Goal: Check status: Verify the current state of an ongoing process or item

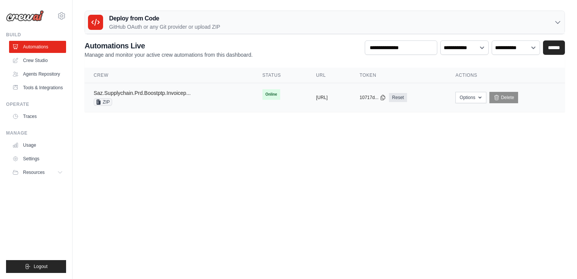
drag, startPoint x: 0, startPoint y: 0, endPoint x: 152, endPoint y: 94, distance: 178.2
click at [152, 94] on link "Saz.Supplychain.Prd.Boostptp.Invoicep..." at bounding box center [142, 93] width 97 height 6
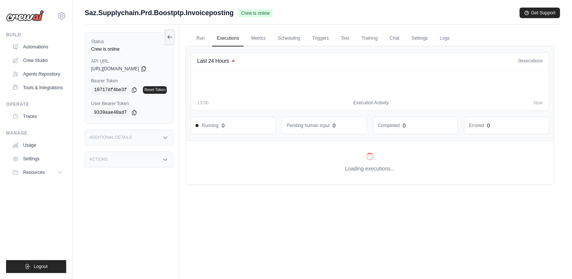
click at [185, 99] on div "Run Executions Metrics Scheduling Triggers Test Training Chat Settings Logs Las…" at bounding box center [370, 164] width 380 height 279
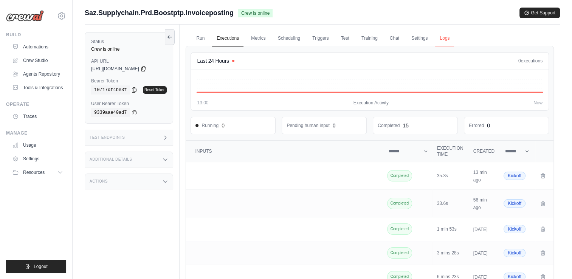
click at [440, 42] on link "Logs" at bounding box center [444, 39] width 19 height 16
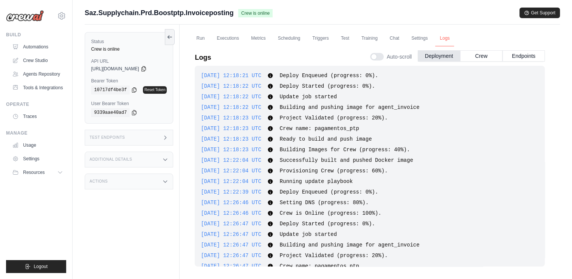
scroll to position [224, 0]
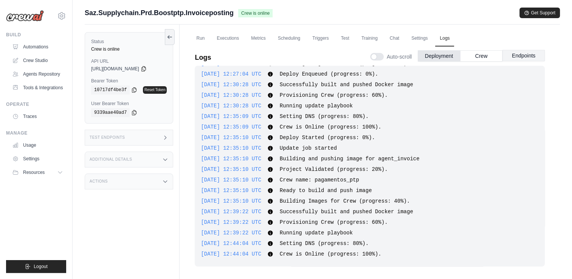
click at [528, 56] on button "Endpoints" at bounding box center [523, 55] width 42 height 11
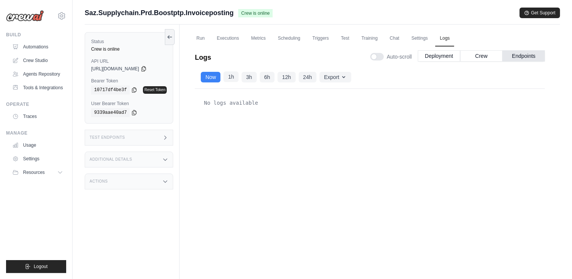
click at [229, 76] on button "1h" at bounding box center [230, 76] width 15 height 11
click at [246, 76] on button "3h" at bounding box center [248, 76] width 15 height 11
click at [235, 75] on button "1h" at bounding box center [230, 76] width 15 height 11
click at [324, 74] on button "Export" at bounding box center [335, 76] width 32 height 11
click at [400, 75] on div "Now 1h 3h 6h 12h 24h Export Export as JSON Export as CSV" at bounding box center [370, 77] width 350 height 23
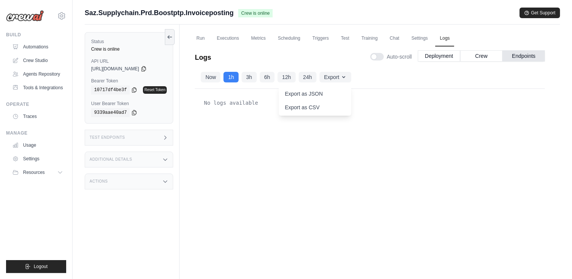
click at [326, 48] on div "Logs Auto-scroll Deployment Crew Endpoints" at bounding box center [370, 55] width 350 height 21
click at [196, 40] on link "Run" at bounding box center [200, 39] width 17 height 16
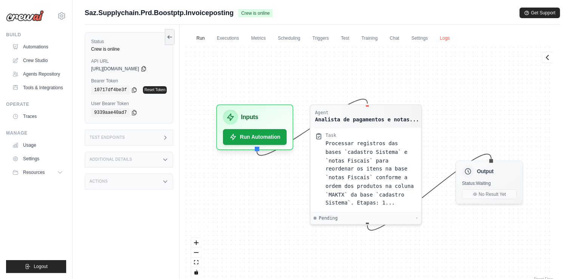
click at [449, 40] on link "Logs" at bounding box center [444, 39] width 19 height 16
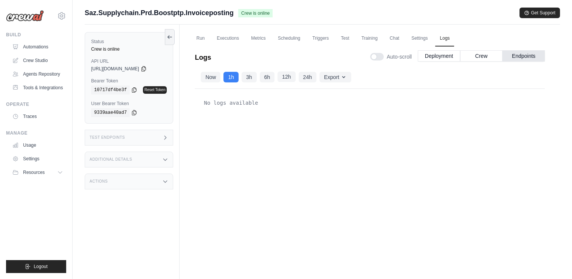
click at [281, 75] on button "12h" at bounding box center [286, 76] width 18 height 11
click at [305, 79] on button "24h" at bounding box center [308, 76] width 18 height 11
click at [236, 76] on button "1h" at bounding box center [230, 76] width 15 height 11
click at [473, 57] on button "Crew" at bounding box center [481, 55] width 42 height 11
click at [263, 79] on button "6h" at bounding box center [267, 76] width 15 height 11
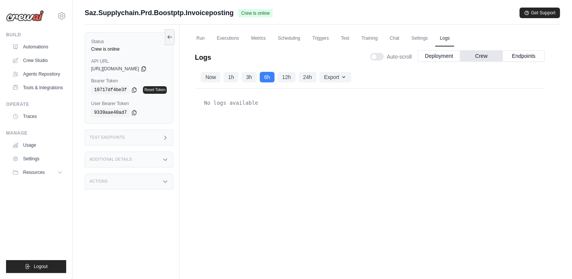
click at [512, 62] on div "Auto-scroll Deployment Crew Endpoints" at bounding box center [457, 55] width 175 height 21
click at [515, 56] on button "Endpoints" at bounding box center [523, 55] width 42 height 11
click at [212, 78] on button "Now" at bounding box center [211, 76] width 20 height 11
click at [487, 58] on button "Crew" at bounding box center [481, 55] width 42 height 11
click at [217, 76] on button "Now" at bounding box center [211, 76] width 20 height 11
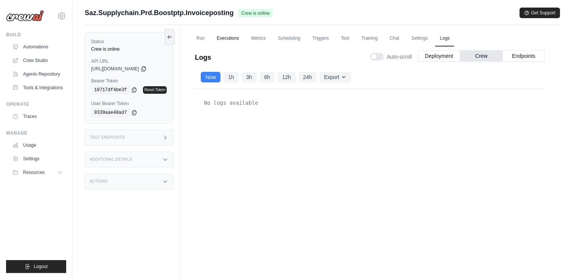
click at [220, 31] on link "Executions" at bounding box center [227, 39] width 31 height 16
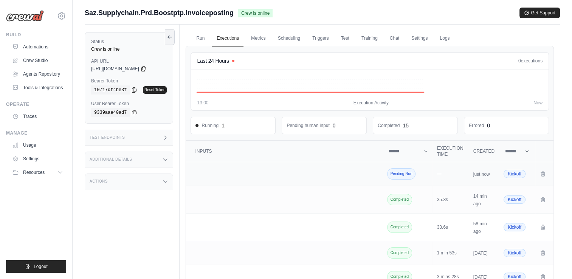
click at [404, 175] on span "Pending Run" at bounding box center [401, 173] width 29 height 11
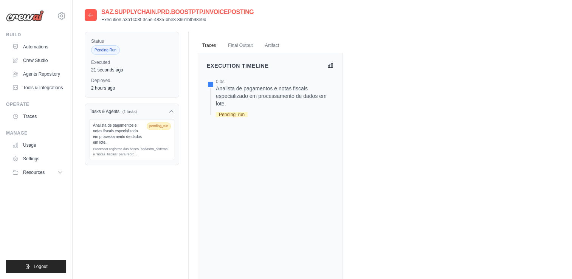
click at [328, 67] on icon at bounding box center [330, 65] width 5 height 5
click at [330, 64] on icon at bounding box center [330, 65] width 5 height 5
click at [259, 92] on div "Analista de pagamentos e notas fiscais especializado em processamento de dados …" at bounding box center [275, 96] width 118 height 23
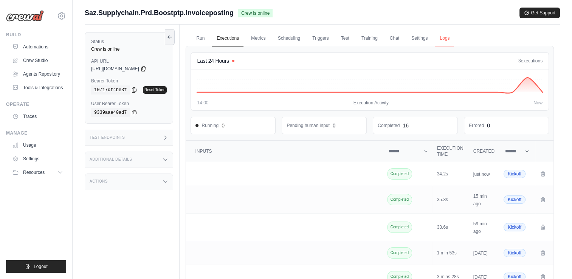
click at [451, 39] on link "Logs" at bounding box center [444, 39] width 19 height 16
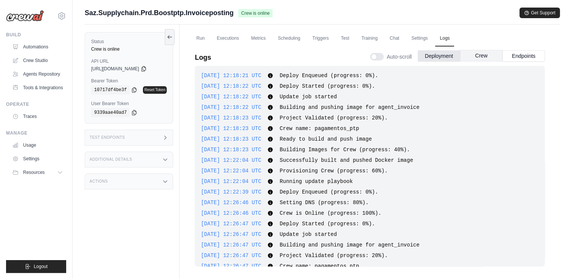
scroll to position [224, 0]
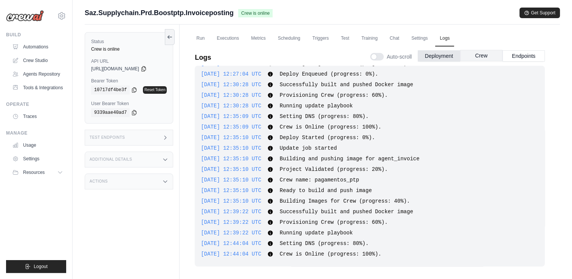
click at [481, 55] on button "Crew" at bounding box center [481, 55] width 42 height 11
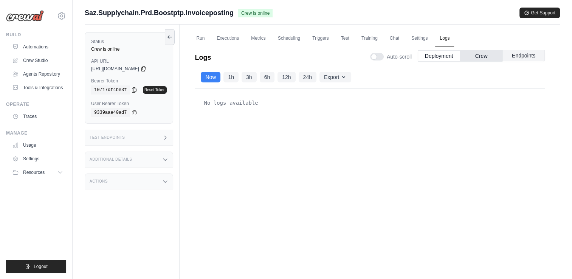
click at [516, 54] on button "Endpoints" at bounding box center [523, 55] width 42 height 11
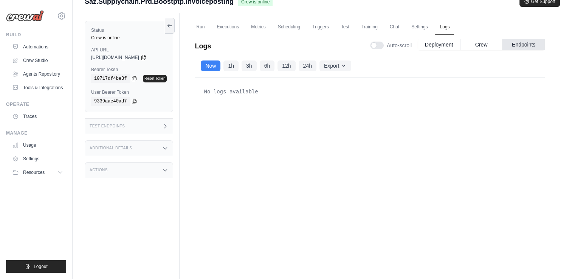
scroll to position [0, 0]
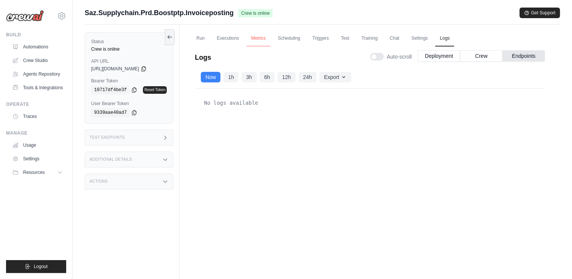
click at [268, 39] on link "Metrics" at bounding box center [258, 39] width 24 height 16
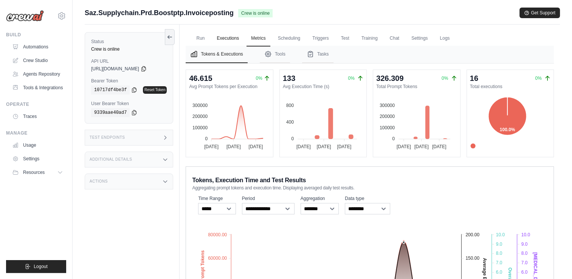
click at [226, 38] on link "Executions" at bounding box center [227, 39] width 31 height 16
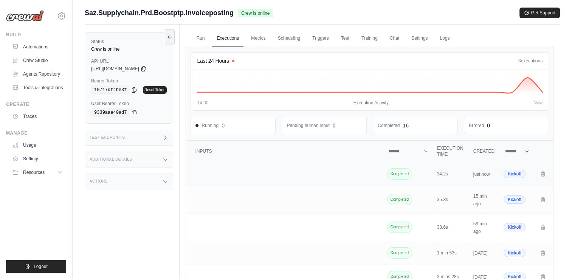
click at [348, 174] on td "Crew executions table" at bounding box center [285, 174] width 198 height 24
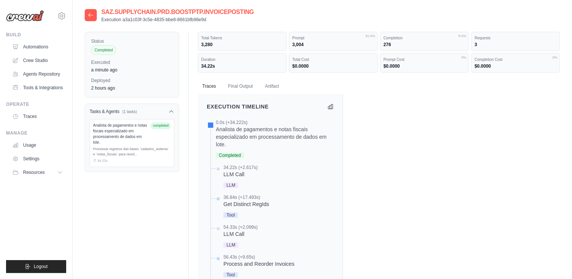
click at [379, 111] on div "Execution Timeline" at bounding box center [379, 233] width 362 height 279
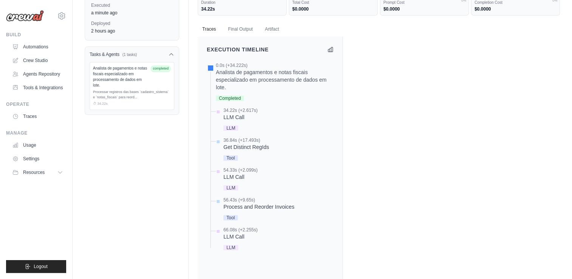
scroll to position [45, 0]
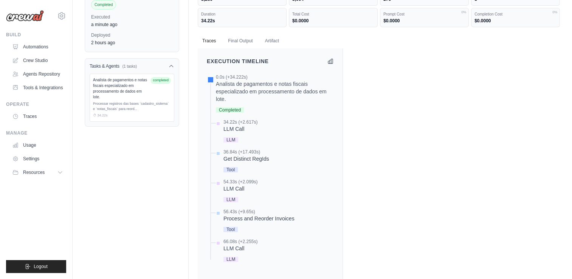
click at [219, 124] on div at bounding box center [218, 123] width 5 height 5
click at [232, 129] on div "LLM Call" at bounding box center [240, 129] width 34 height 8
click at [243, 155] on div "Get Distinct RegIds" at bounding box center [246, 159] width 46 height 8
click at [378, 133] on div "Execution Timeline" at bounding box center [379, 187] width 362 height 279
click at [387, 112] on div "Execution Timeline" at bounding box center [379, 187] width 362 height 279
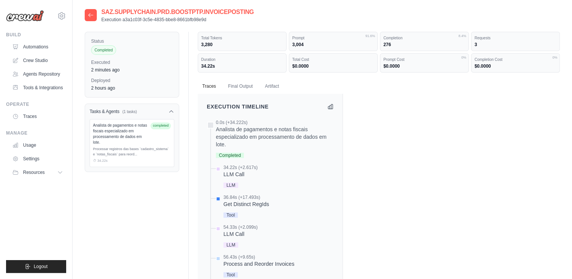
scroll to position [0, 0]
click at [351, 95] on div "Execution Timeline" at bounding box center [379, 233] width 362 height 279
click at [417, 184] on div "Execution Timeline" at bounding box center [379, 233] width 362 height 279
click at [92, 14] on icon at bounding box center [91, 15] width 6 height 6
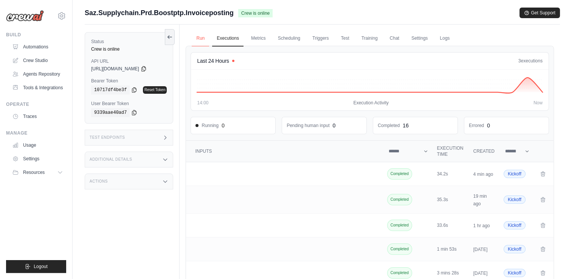
click at [199, 38] on link "Run" at bounding box center [200, 39] width 17 height 16
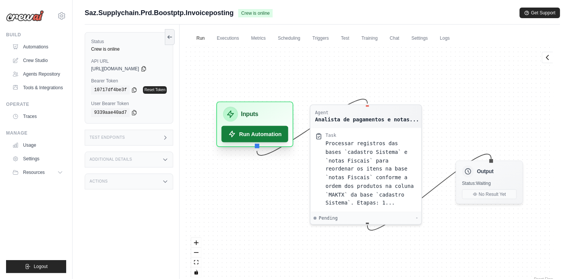
click at [263, 133] on button "Run Automation" at bounding box center [254, 134] width 67 height 17
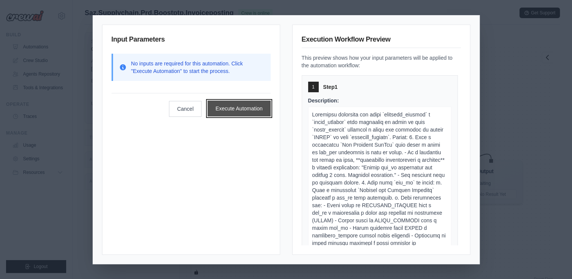
click at [254, 108] on button "Execute Automation" at bounding box center [238, 109] width 63 height 16
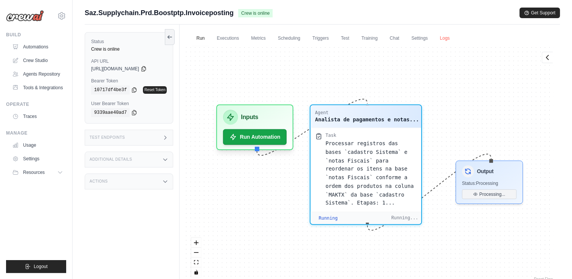
scroll to position [72, 0]
click at [443, 37] on link "Logs" at bounding box center [444, 39] width 19 height 16
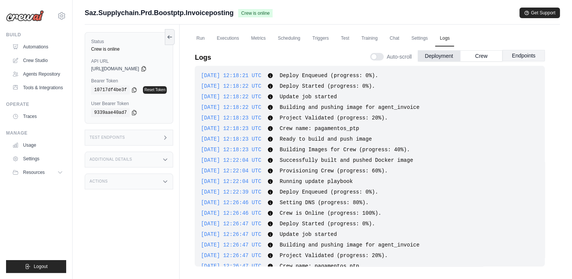
scroll to position [224, 0]
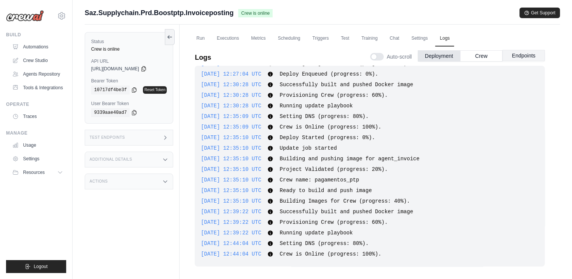
click at [514, 59] on button "Endpoints" at bounding box center [523, 55] width 42 height 11
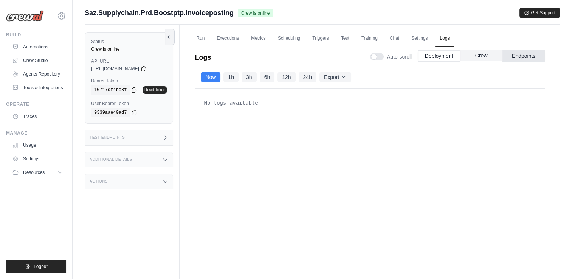
click at [491, 56] on button "Crew" at bounding box center [481, 55] width 42 height 11
click at [224, 39] on link "Executions" at bounding box center [227, 39] width 31 height 16
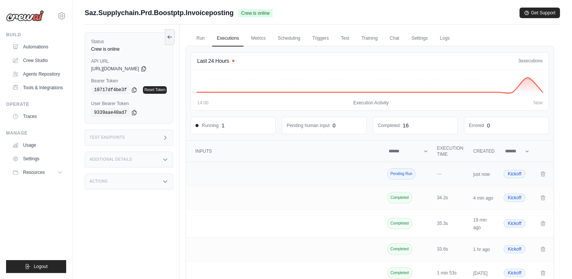
click at [360, 173] on td "Crew executions table" at bounding box center [285, 174] width 198 height 24
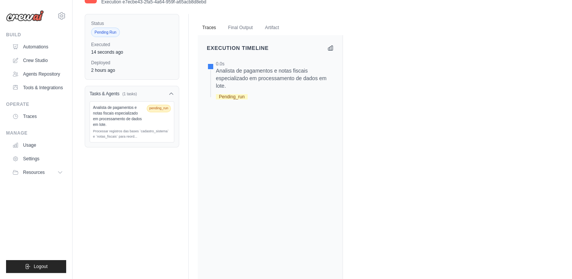
scroll to position [5, 0]
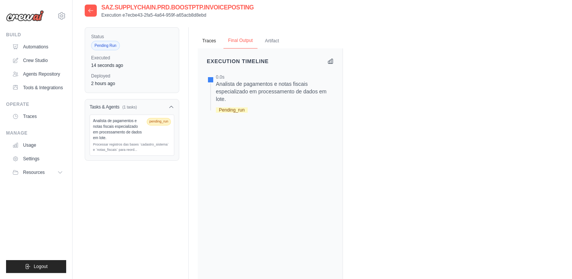
click at [235, 39] on button "Final Output" at bounding box center [240, 41] width 34 height 16
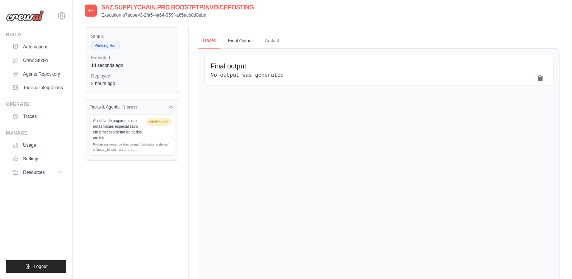
click at [207, 42] on button "Traces" at bounding box center [209, 41] width 23 height 16
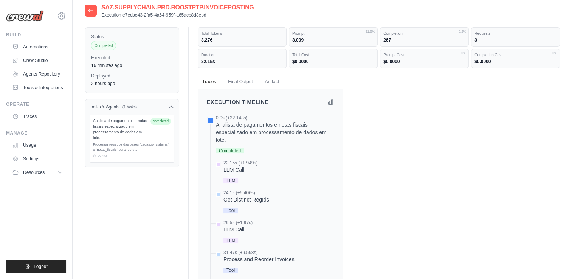
click at [401, 155] on div "Execution Timeline" at bounding box center [379, 228] width 362 height 279
